Goal: Task Accomplishment & Management: Manage account settings

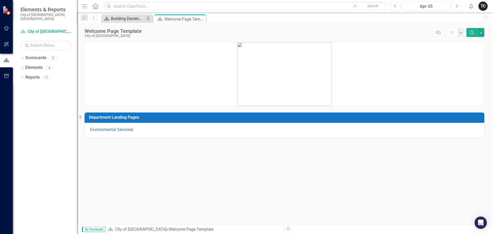
click at [125, 15] on div "Building Development Services" at bounding box center [128, 18] width 34 height 6
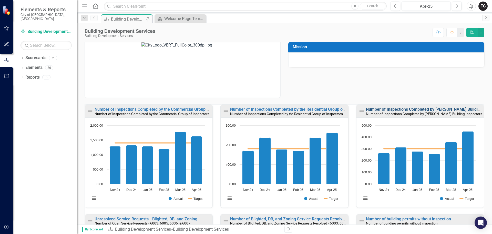
scroll to position [0, 0]
click at [455, 5] on button "Next" at bounding box center [456, 6] width 9 height 9
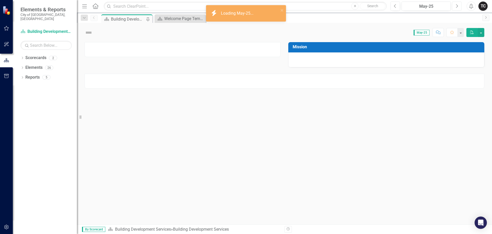
click at [455, 5] on button "Next" at bounding box center [456, 6] width 9 height 9
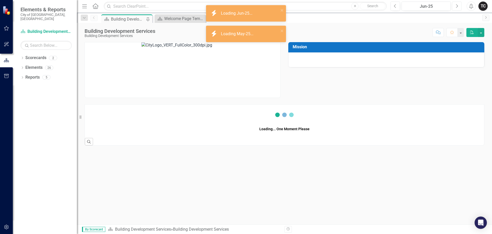
click at [457, 6] on icon "Next" at bounding box center [457, 6] width 3 height 5
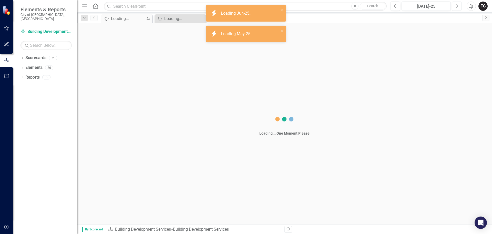
click at [457, 6] on icon "Next" at bounding box center [457, 6] width 3 height 5
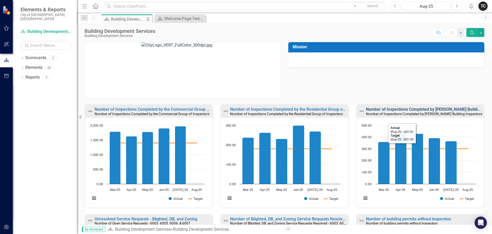
click at [411, 109] on link "Number of Inspections Completed by [PERSON_NAME] Building Inspectors" at bounding box center [434, 109] width 137 height 5
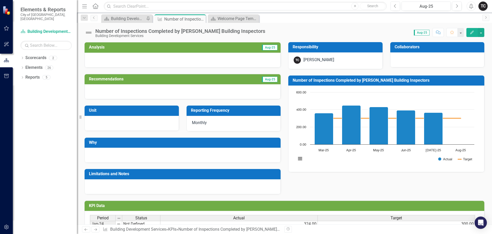
click at [338, 80] on h3 "Number of Inspections Completed by [PERSON_NAME] Building Inspectors" at bounding box center [387, 80] width 189 height 5
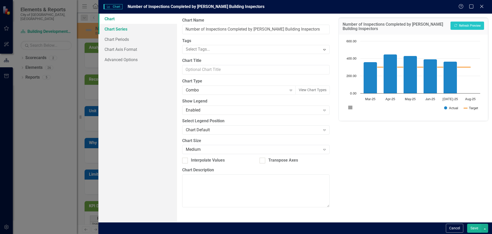
click at [114, 32] on link "Chart Series" at bounding box center [137, 29] width 79 height 10
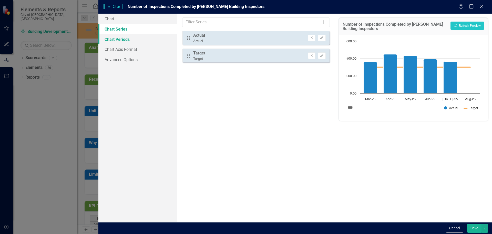
click at [123, 39] on link "Chart Periods" at bounding box center [137, 39] width 79 height 10
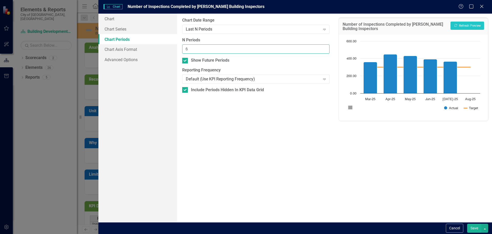
click at [201, 51] on input "6" at bounding box center [255, 48] width 147 height 9
drag, startPoint x: 190, startPoint y: 49, endPoint x: 178, endPoint y: 50, distance: 12.1
click at [178, 50] on div "From this tab, you define the periods you want included in the chart. For examp…" at bounding box center [255, 118] width 157 height 208
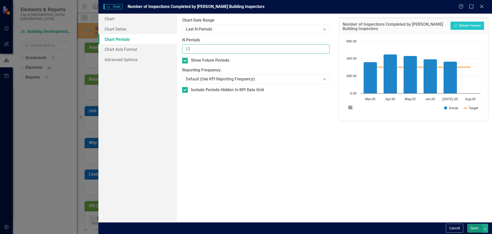
type input "12"
click at [474, 227] on button "Save" at bounding box center [474, 227] width 14 height 9
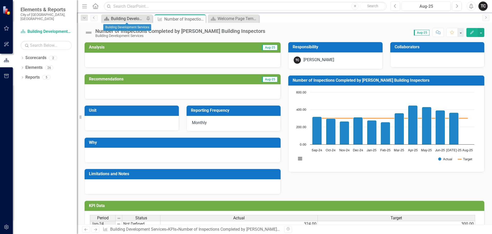
click at [131, 16] on div "Building Development Services" at bounding box center [128, 18] width 34 height 6
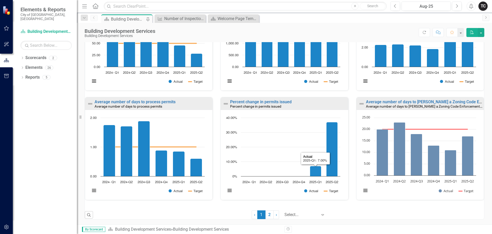
scroll to position [336, 0]
click at [266, 215] on link "2" at bounding box center [270, 214] width 8 height 9
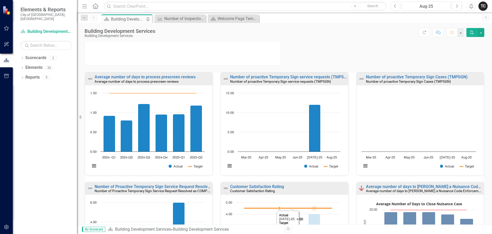
scroll to position [0, 0]
